Goal: Manage account settings

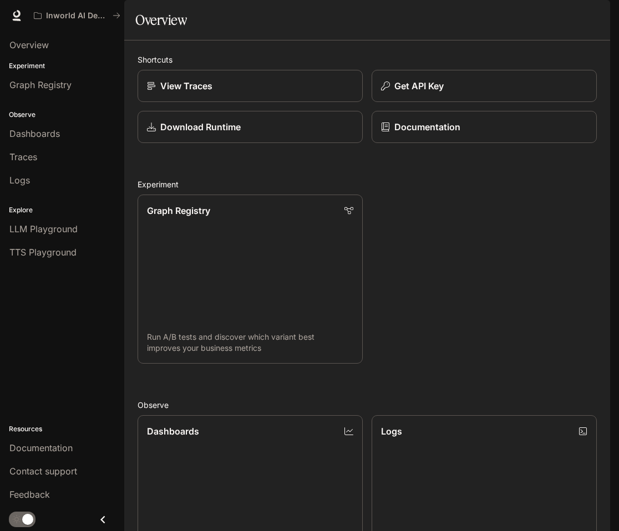
click at [594, 18] on icon "button" at bounding box center [595, 16] width 6 height 6
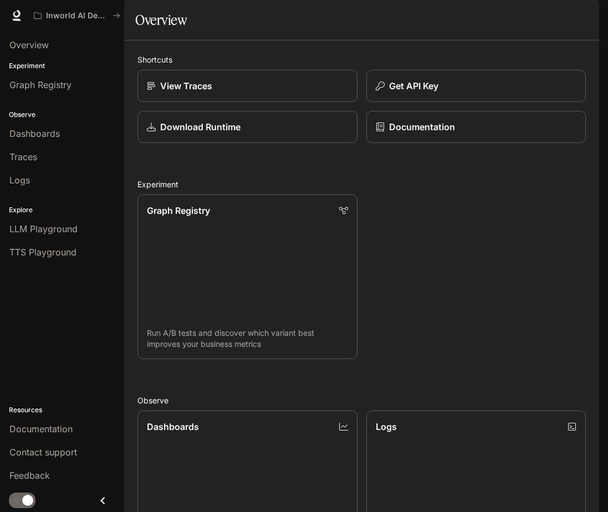
click at [581, 14] on icon "button" at bounding box center [583, 15] width 9 height 9
